Goal: Transaction & Acquisition: Book appointment/travel/reservation

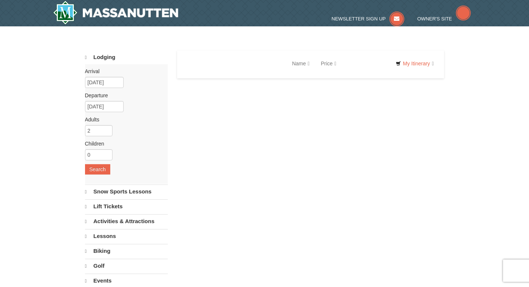
select select "10"
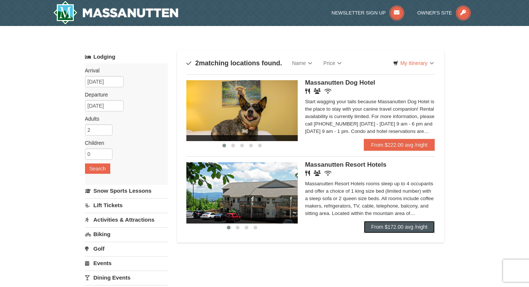
click at [376, 225] on link "From $172.00 avg /night" at bounding box center [399, 227] width 71 height 12
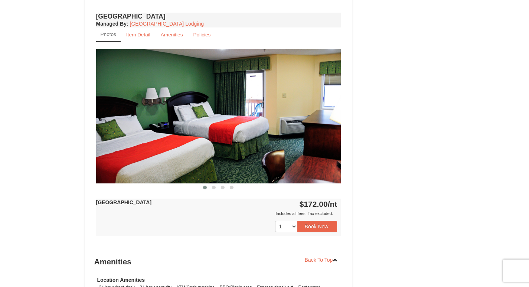
scroll to position [520, 0]
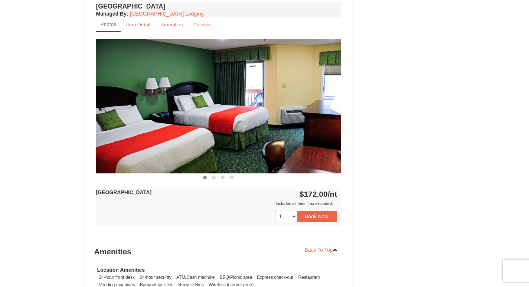
click at [224, 145] on img at bounding box center [218, 106] width 245 height 134
click at [308, 214] on button "Book Now!" at bounding box center [318, 216] width 40 height 11
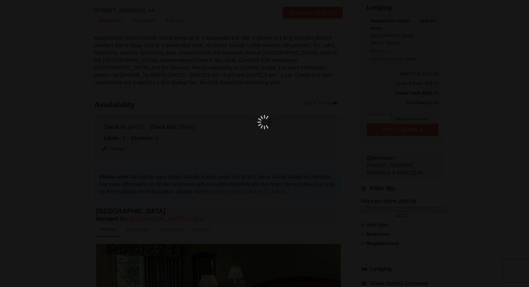
scroll to position [72, 0]
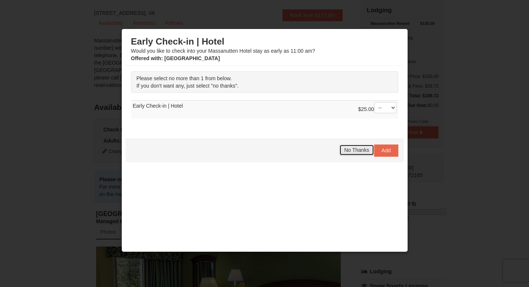
click at [346, 153] on span "No Thanks" at bounding box center [356, 150] width 25 height 6
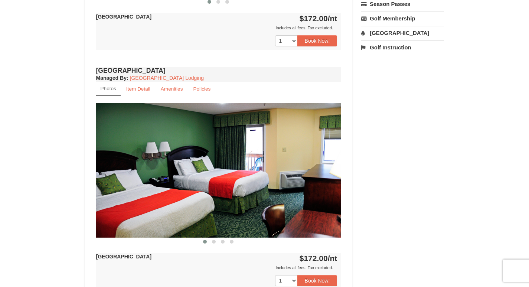
scroll to position [481, 0]
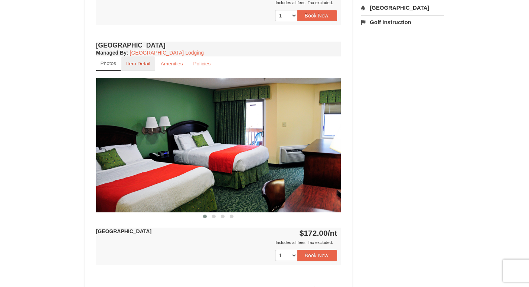
click at [136, 60] on link "Item Detail" at bounding box center [138, 63] width 34 height 14
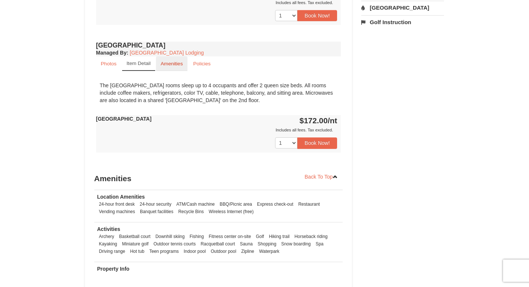
click at [165, 62] on small "Amenities" at bounding box center [172, 64] width 22 height 6
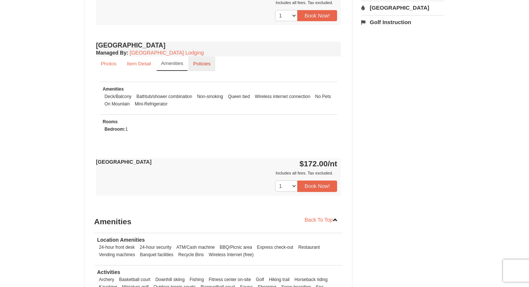
click at [197, 65] on small "Policies" at bounding box center [201, 64] width 17 height 6
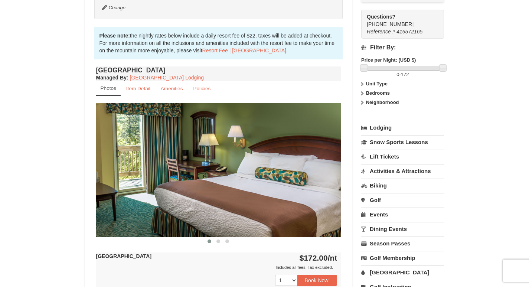
scroll to position [110, 0]
